Goal: Task Accomplishment & Management: Manage account settings

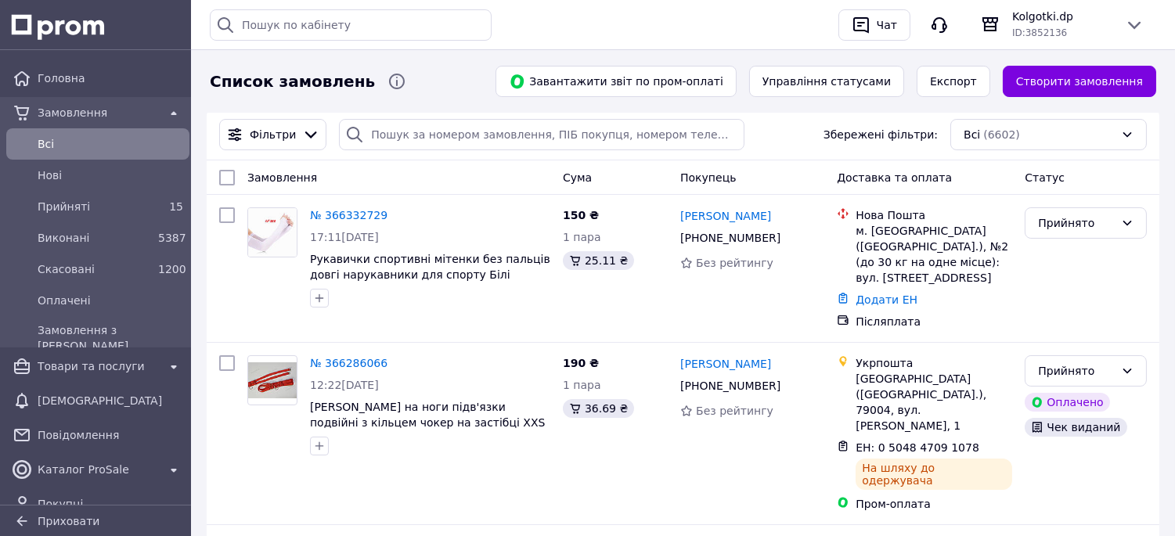
click at [126, 150] on span "Всi" at bounding box center [111, 144] width 146 height 16
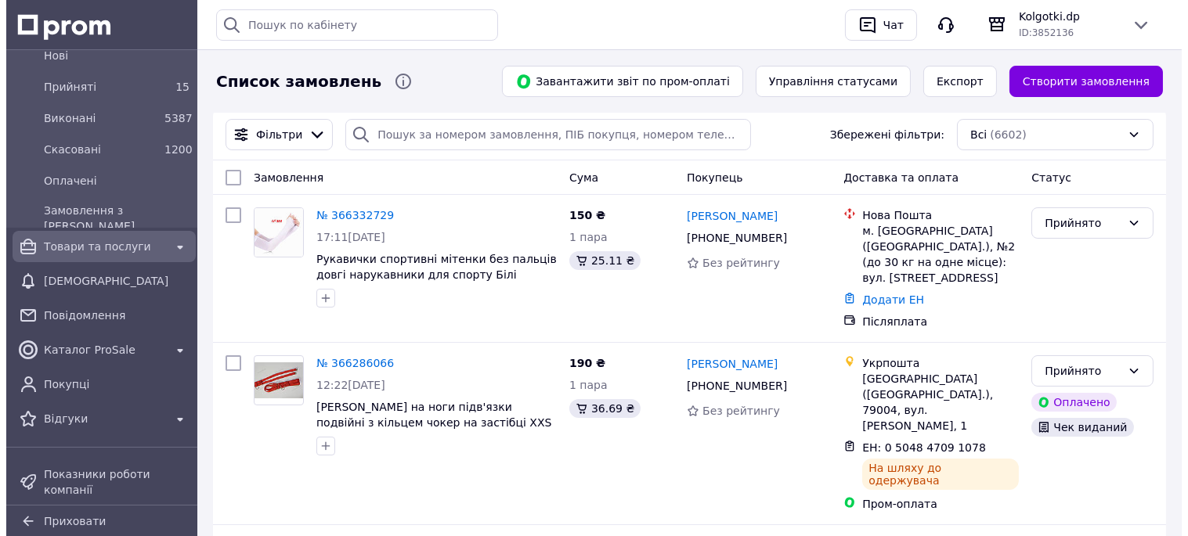
scroll to position [261, 0]
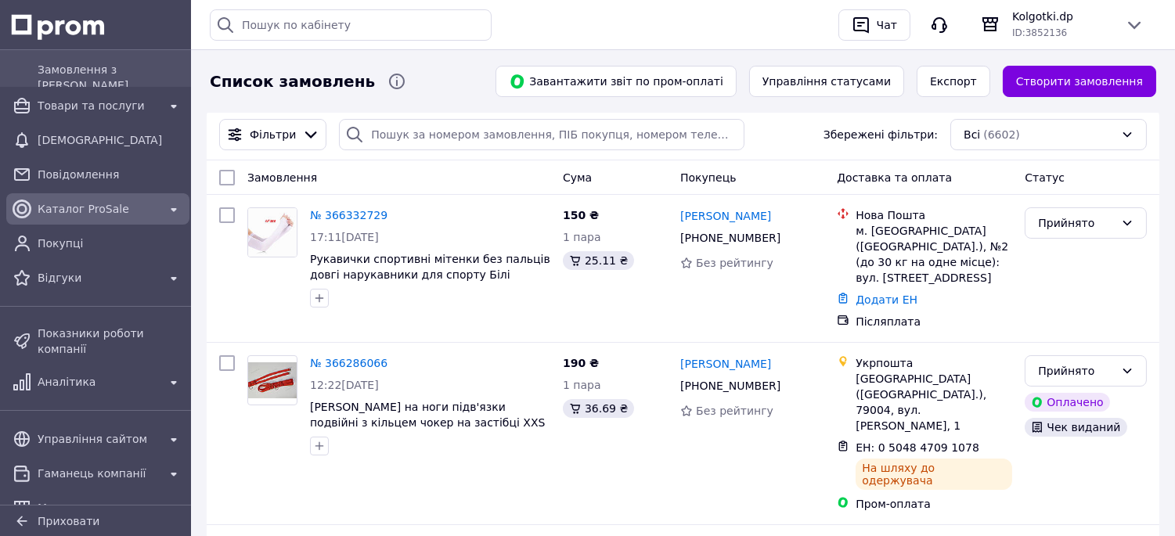
click at [88, 207] on span "Каталог ProSale" at bounding box center [98, 209] width 121 height 16
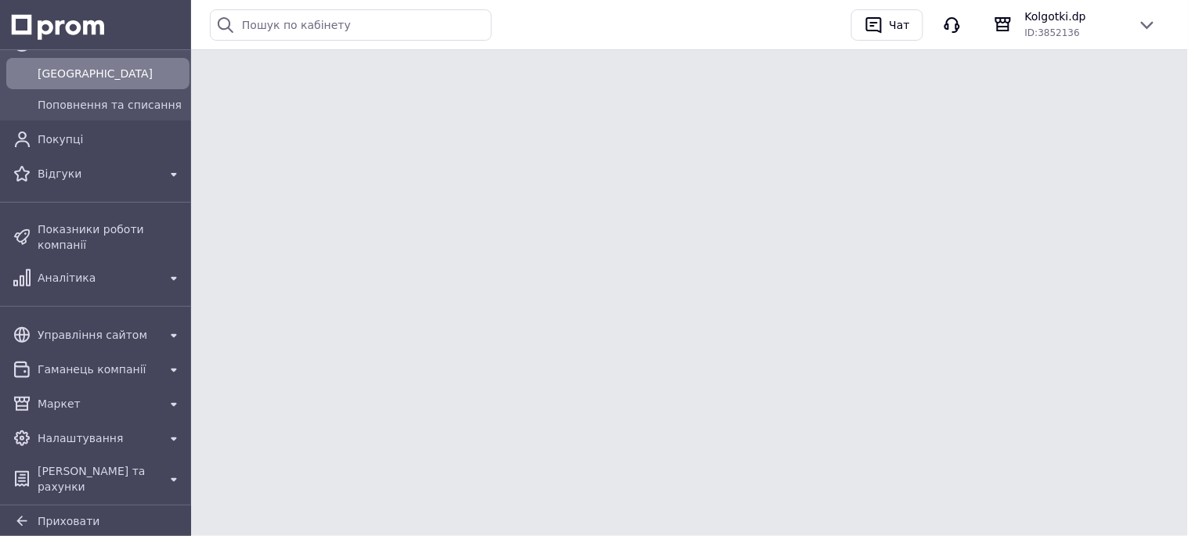
scroll to position [190, 0]
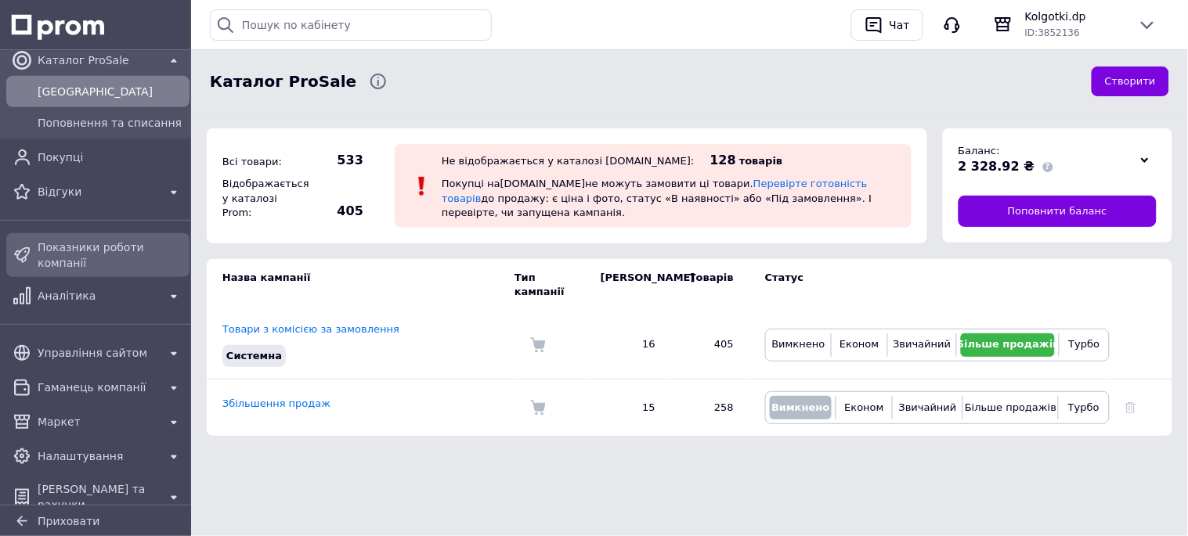
click at [88, 241] on span "Показники роботи компанії" at bounding box center [111, 255] width 146 height 31
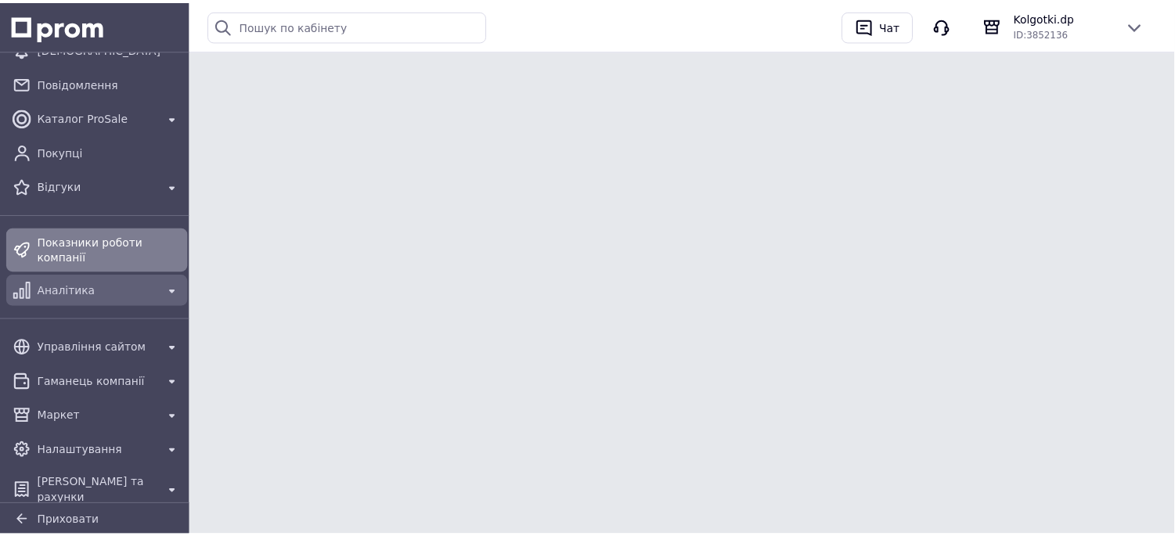
scroll to position [128, 0]
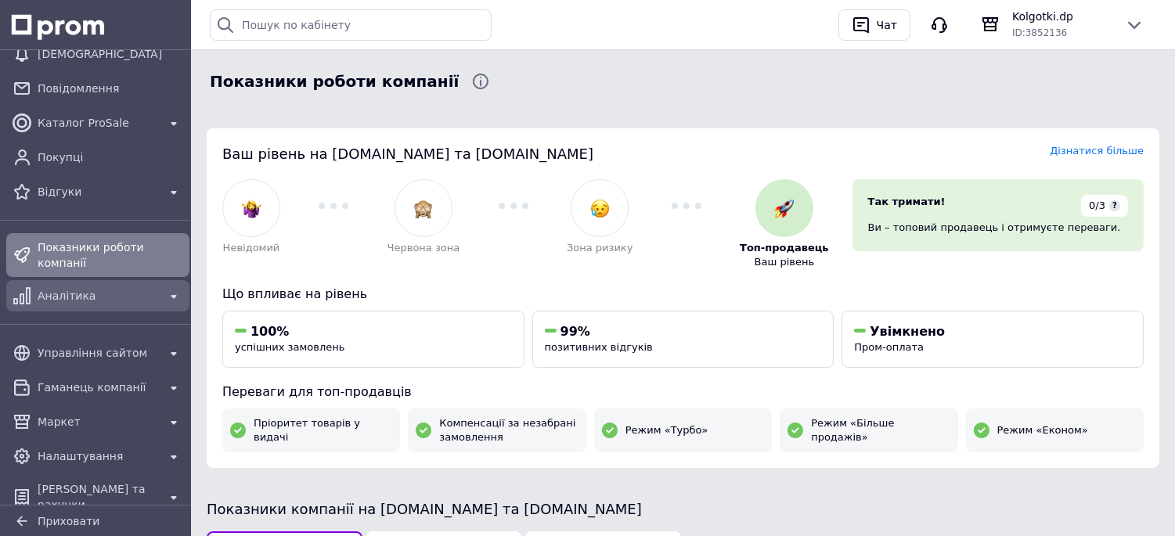
click at [90, 288] on span "Аналітика" at bounding box center [98, 296] width 121 height 16
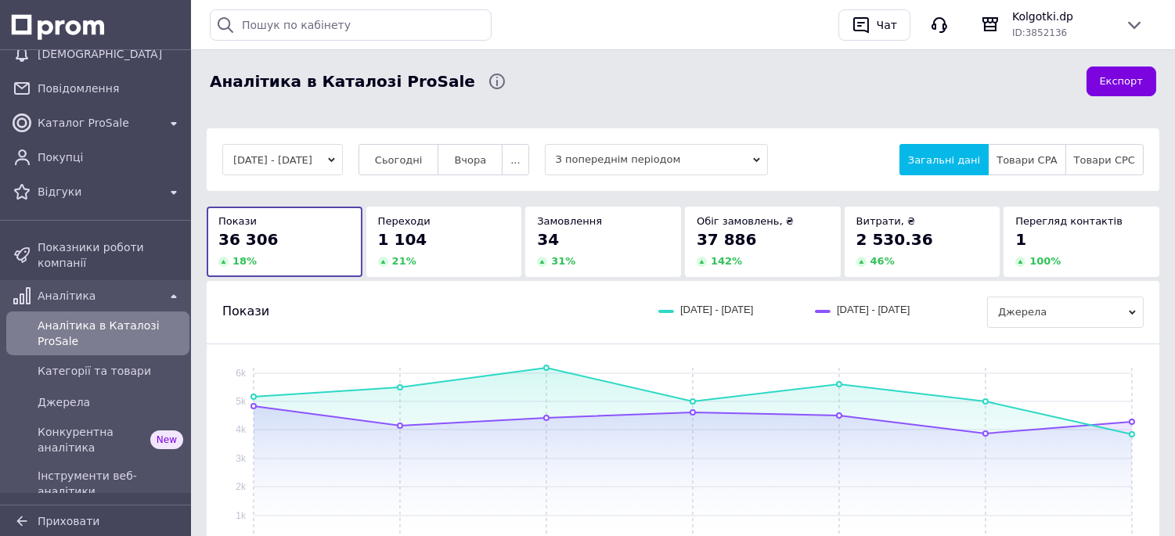
click at [464, 244] on div "1 104" at bounding box center [444, 240] width 132 height 22
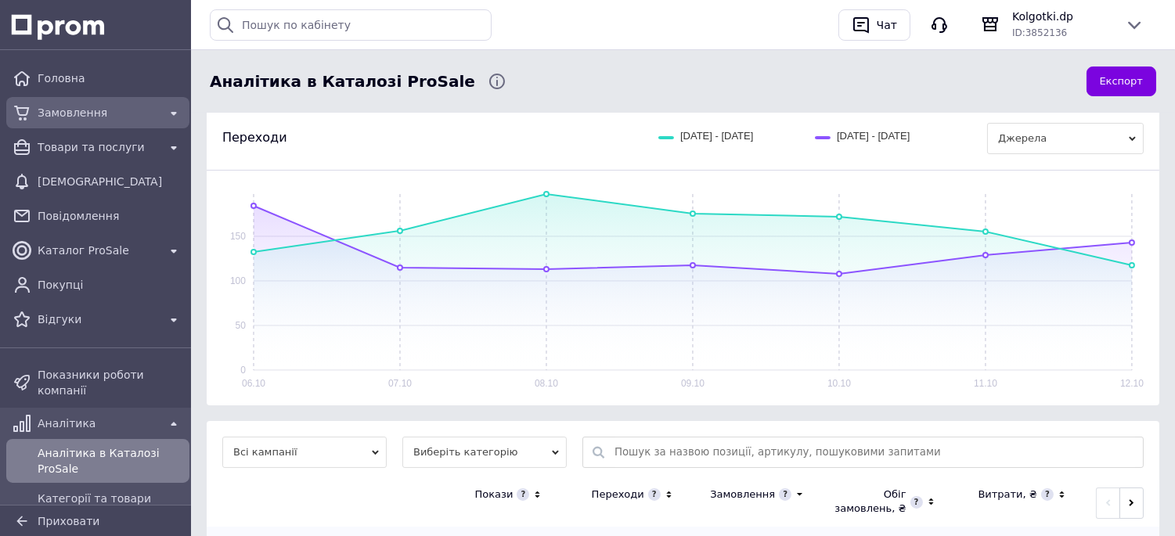
click at [119, 105] on span "Замовлення" at bounding box center [98, 113] width 121 height 16
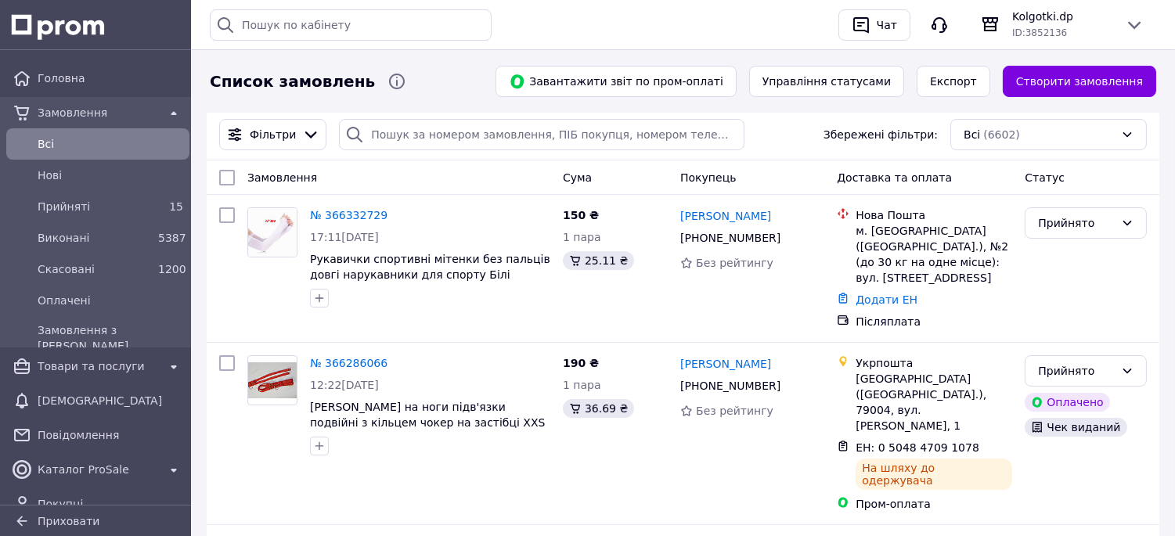
click at [96, 149] on span "Всi" at bounding box center [111, 144] width 146 height 16
